Goal: Communication & Community: Connect with others

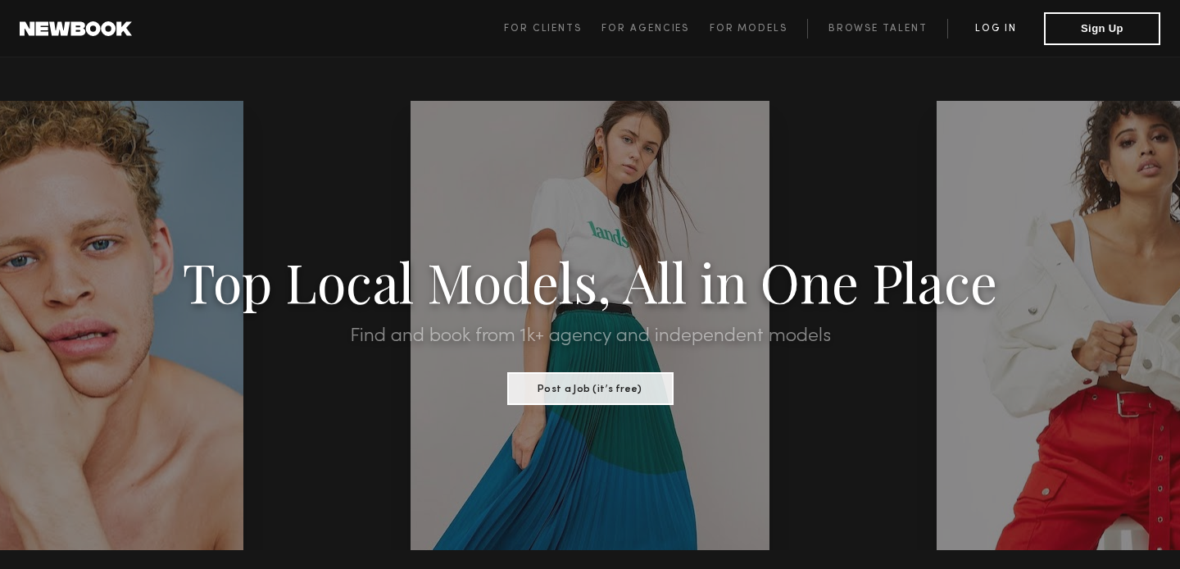
click at [991, 32] on link "Log in" at bounding box center [995, 29] width 97 height 20
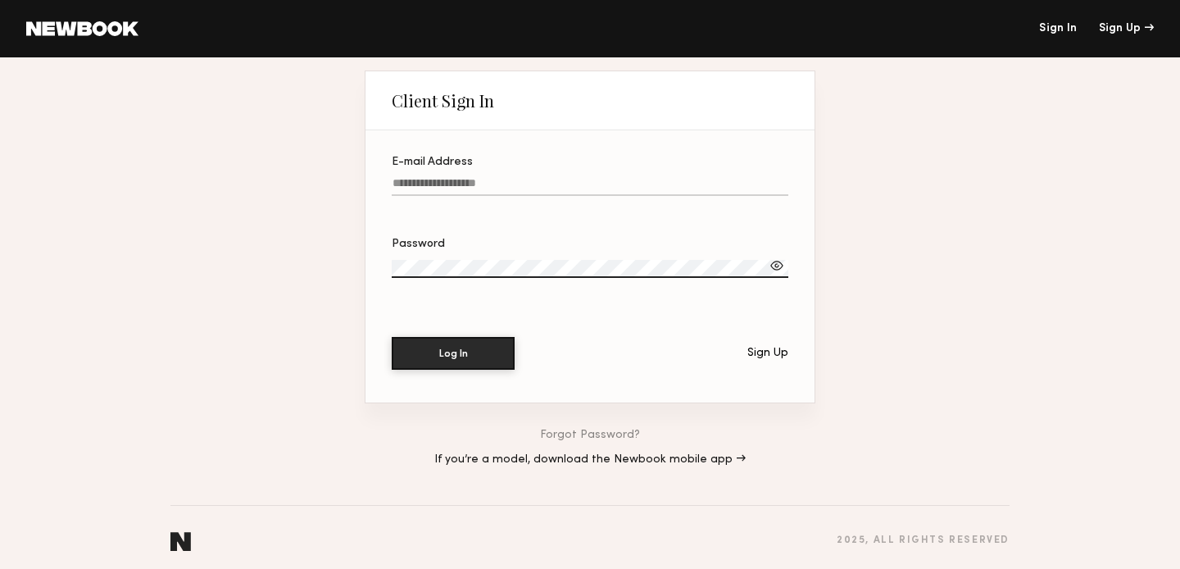
type input "**********"
click at [472, 355] on button "Log In" at bounding box center [453, 352] width 123 height 33
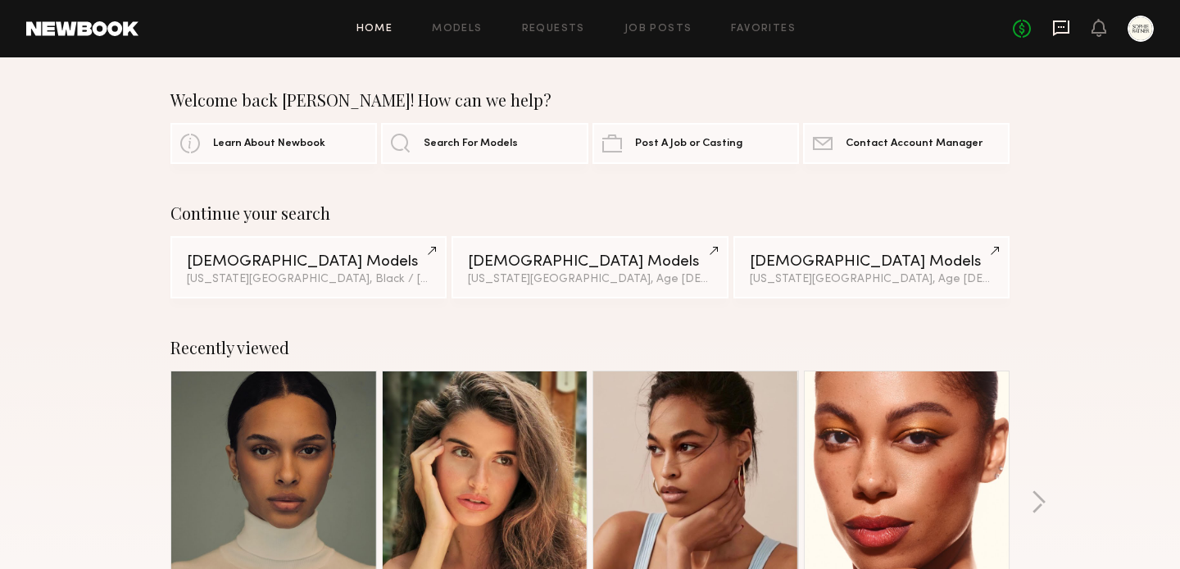
click at [1067, 28] on icon at bounding box center [1061, 28] width 18 height 18
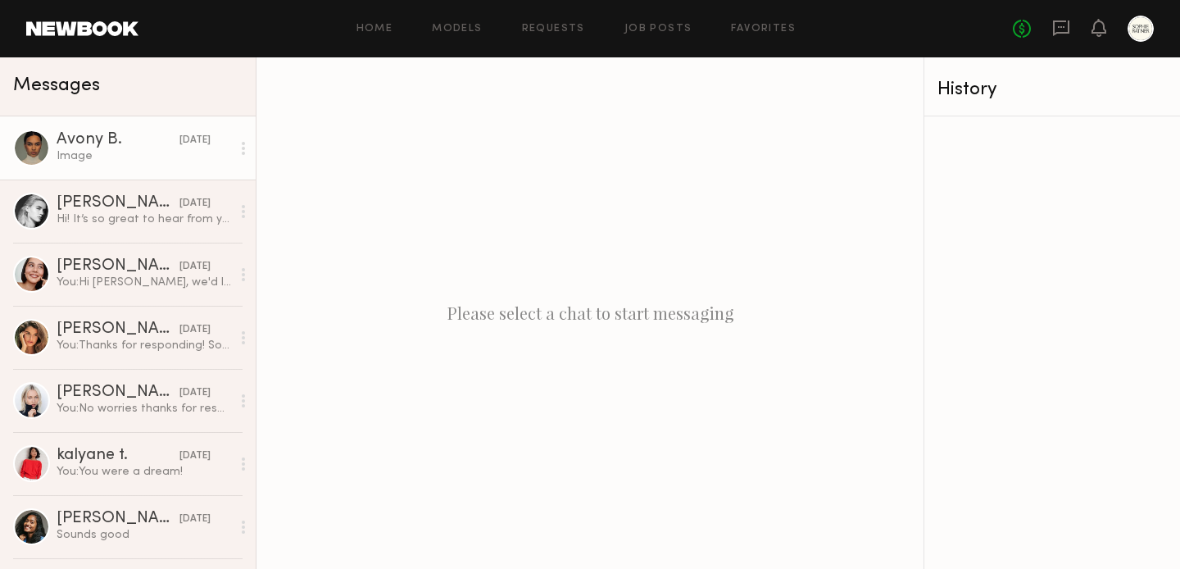
click at [130, 144] on div "Avony B." at bounding box center [118, 140] width 123 height 16
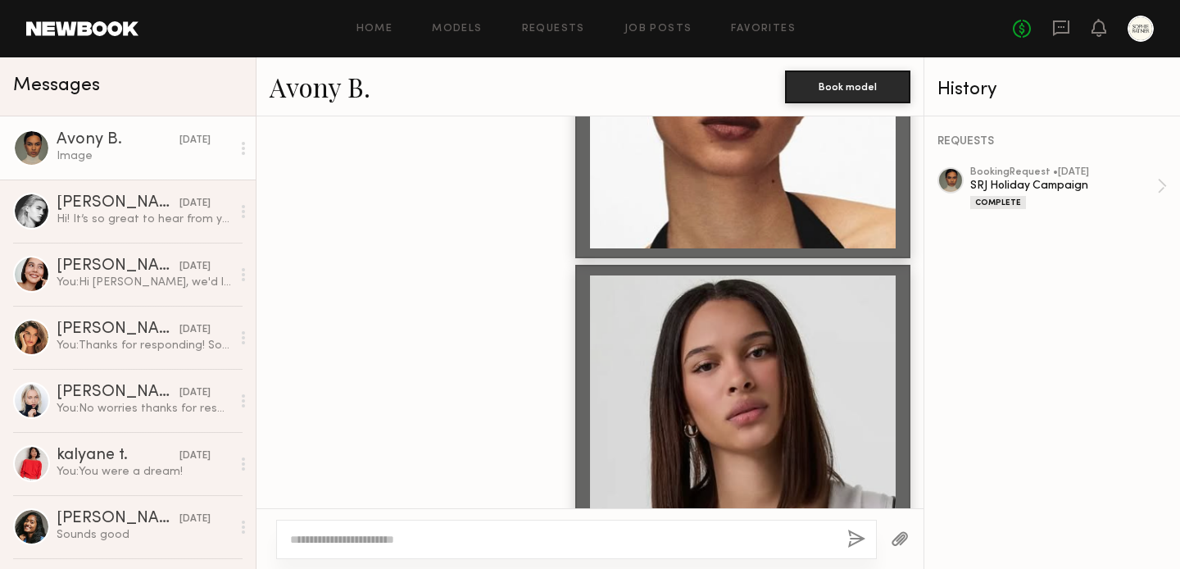
scroll to position [2652, 0]
